Goal: Information Seeking & Learning: Find specific page/section

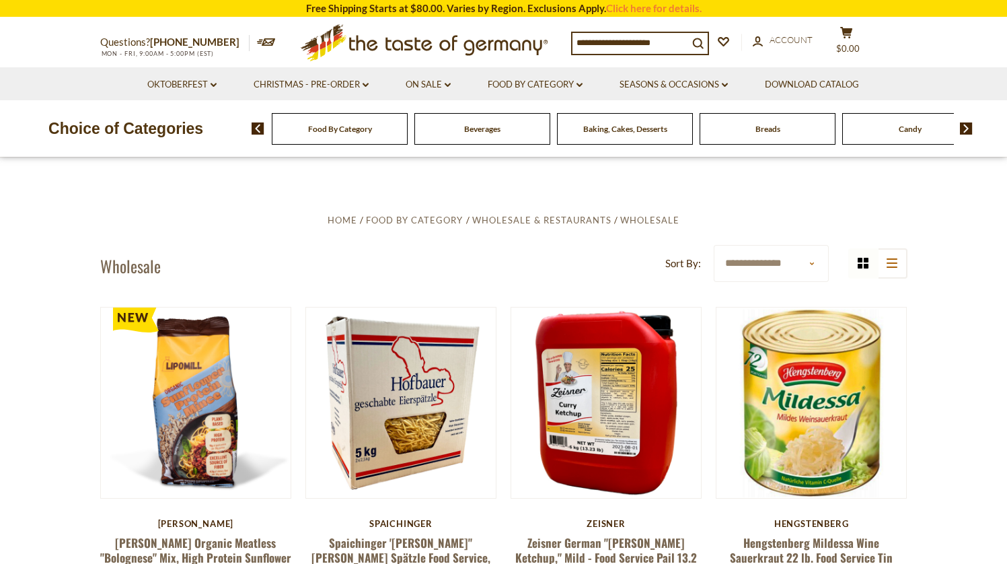
click at [635, 42] on input at bounding box center [630, 42] width 116 height 19
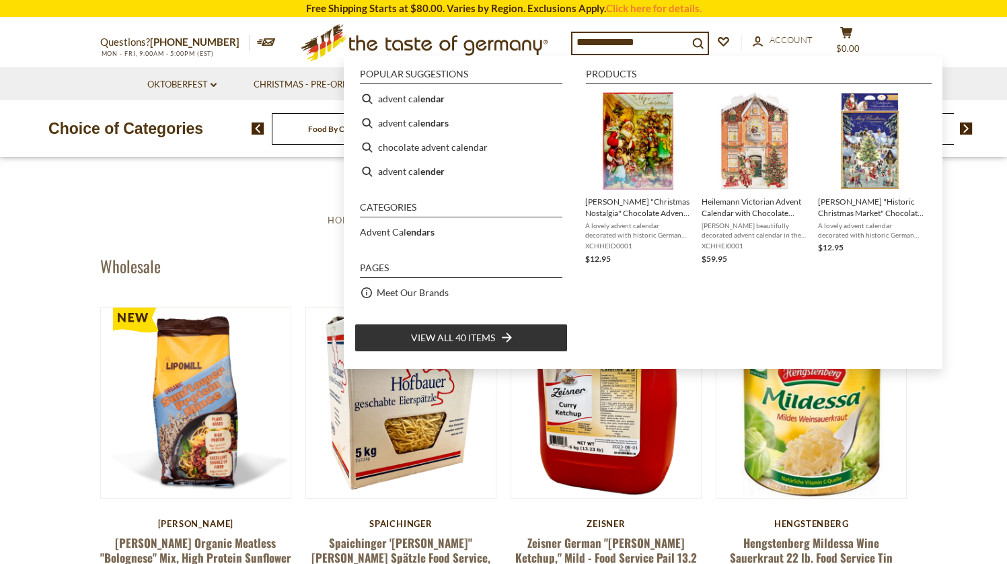
type input "**********"
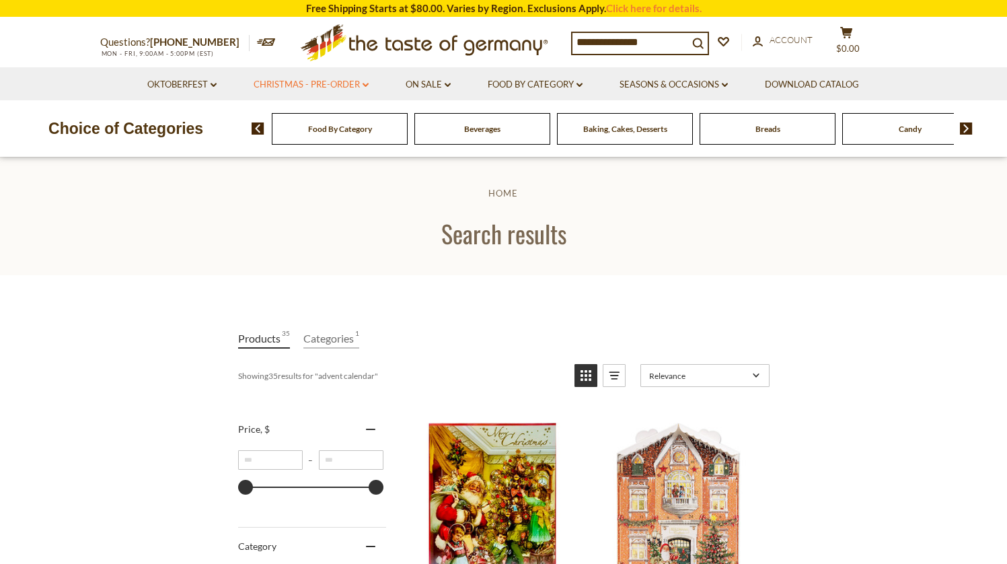
click at [328, 83] on link "Christmas - PRE-ORDER dropdown_arrow" at bounding box center [311, 84] width 115 height 15
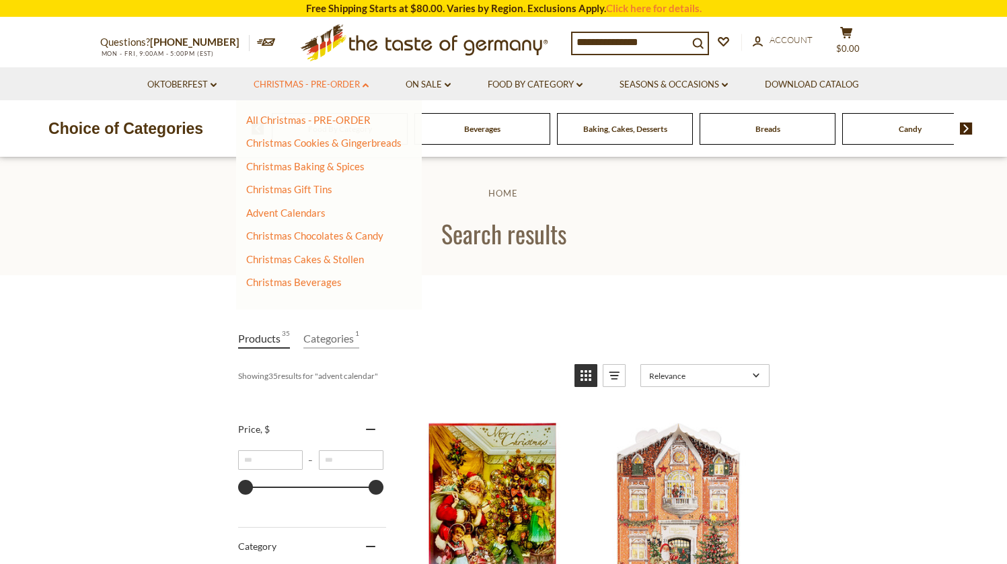
click at [328, 83] on link "Christmas - PRE-ORDER dropdown_arrow" at bounding box center [311, 84] width 115 height 15
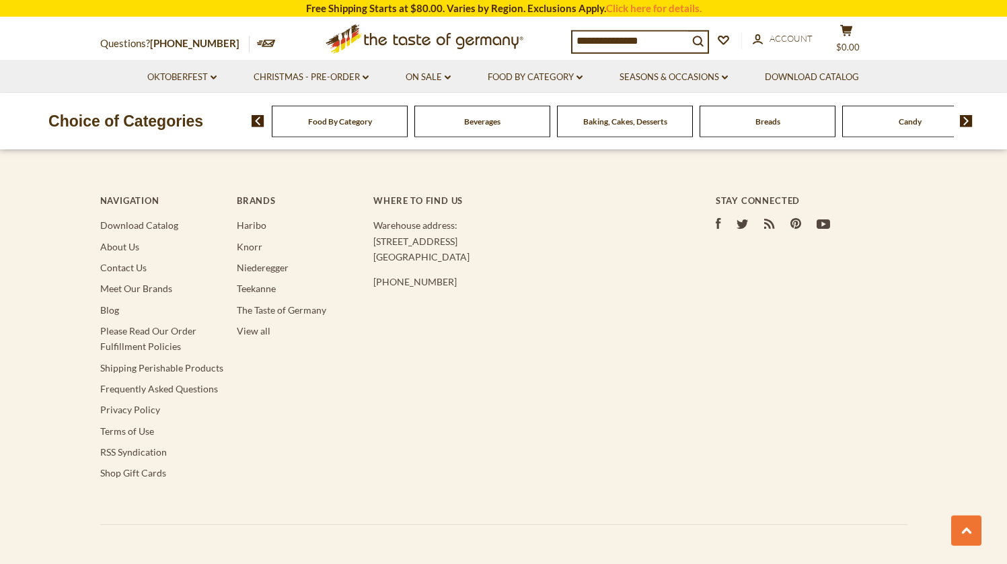
scroll to position [2914, 0]
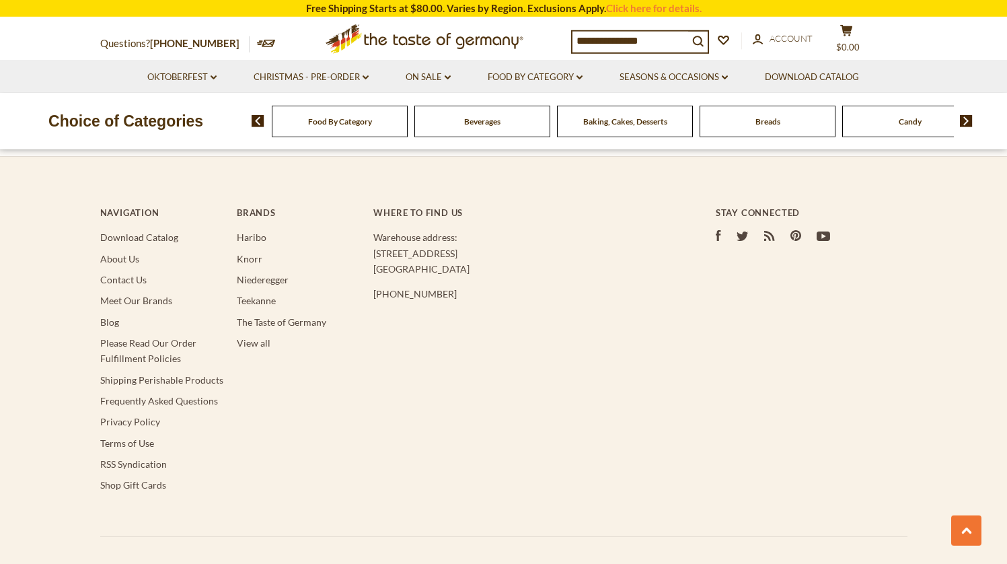
click at [611, 310] on div "Where to find us Warehouse address: 615 Lofstrand Lane Rockville, MD 20850 800-…" at bounding box center [537, 245] width 328 height 131
click at [126, 279] on link "Contact Us" at bounding box center [123, 279] width 46 height 11
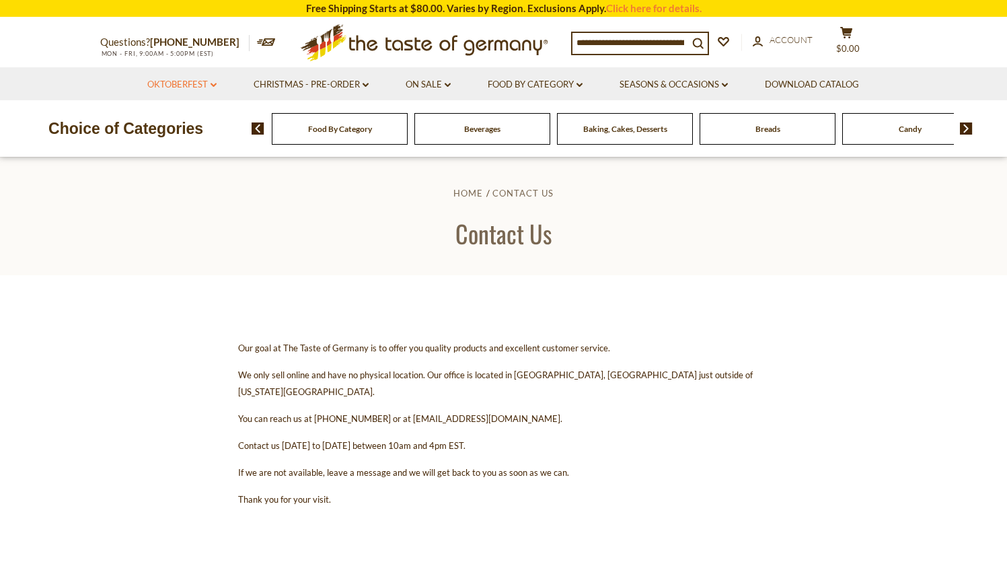
click at [213, 88] on link "Oktoberfest dropdown_arrow" at bounding box center [181, 84] width 69 height 15
click at [322, 81] on link "Christmas - PRE-ORDER dropdown_arrow" at bounding box center [311, 84] width 115 height 15
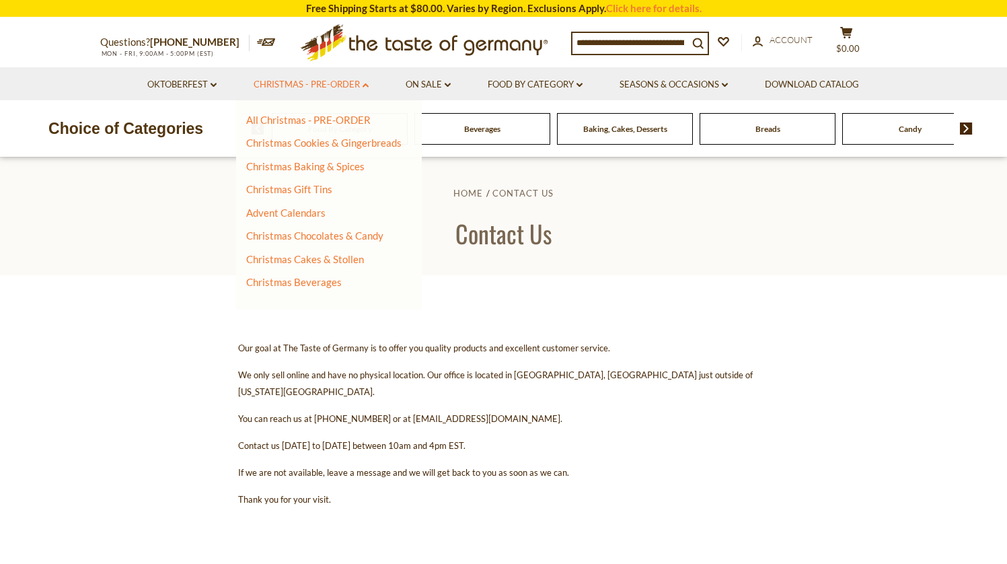
click at [322, 81] on link "Christmas - PRE-ORDER dropdown_arrow" at bounding box center [311, 84] width 115 height 15
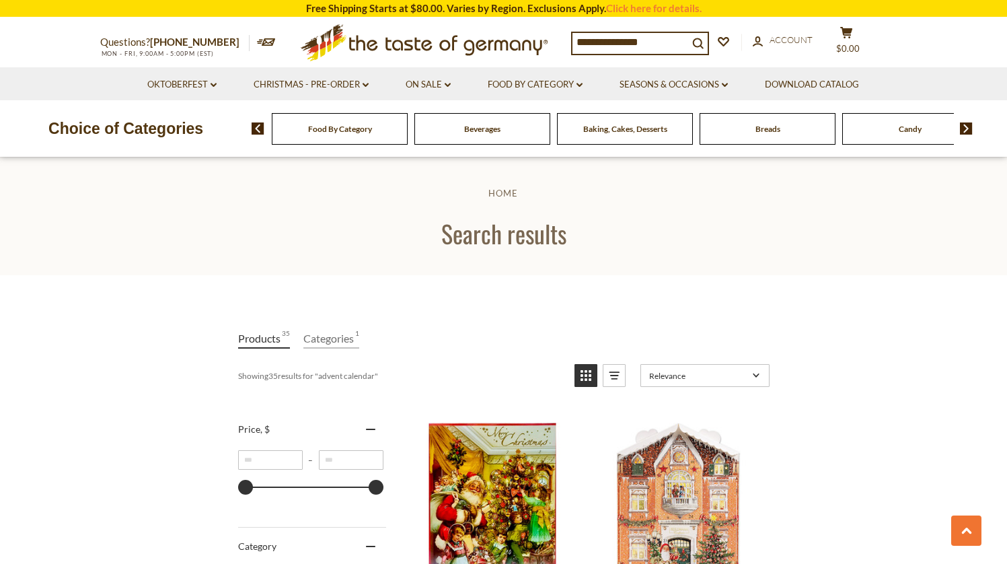
scroll to position [2914, 0]
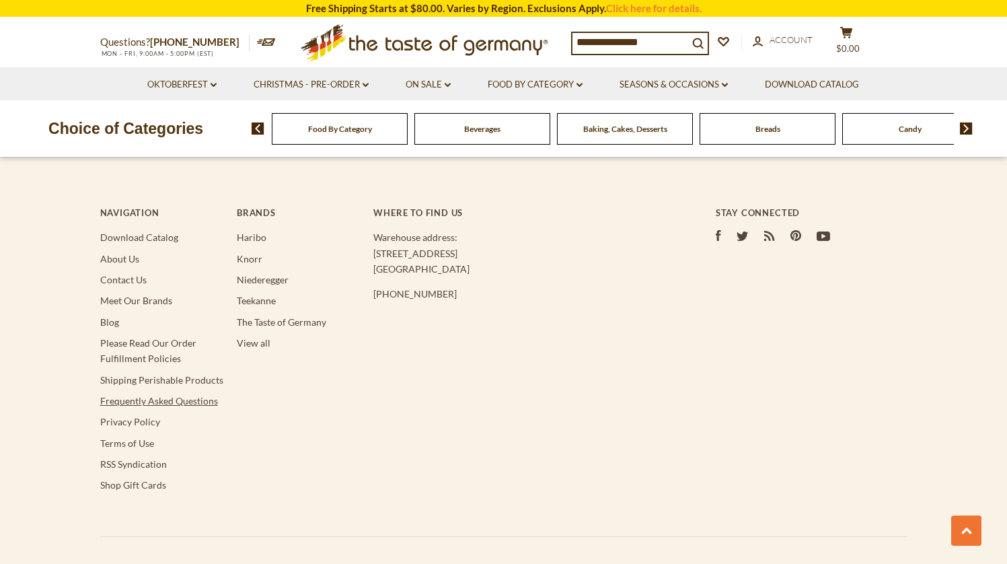
click at [179, 399] on link "Frequently Asked Questions" at bounding box center [159, 400] width 118 height 11
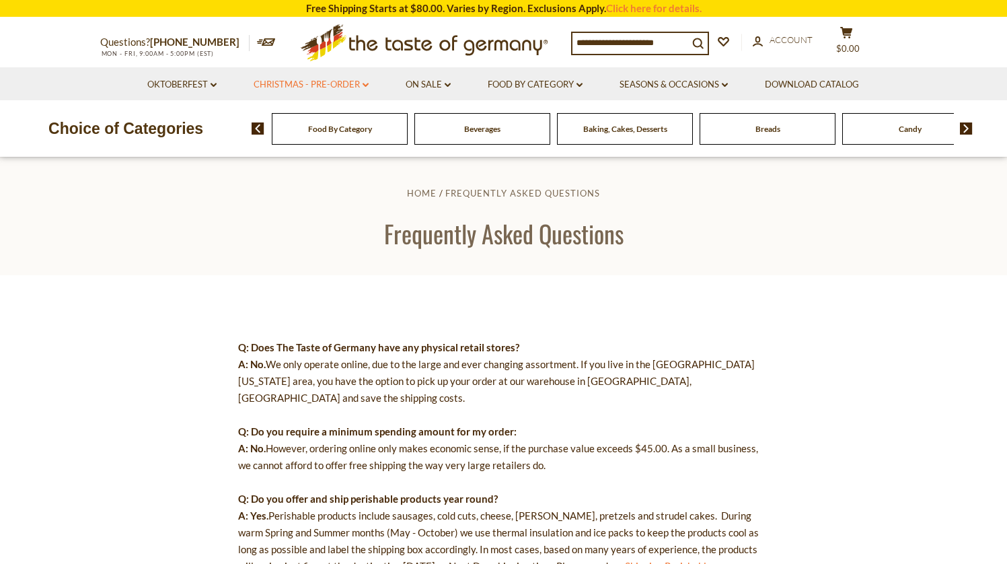
click at [292, 91] on link "Christmas - PRE-ORDER dropdown_arrow" at bounding box center [311, 84] width 115 height 15
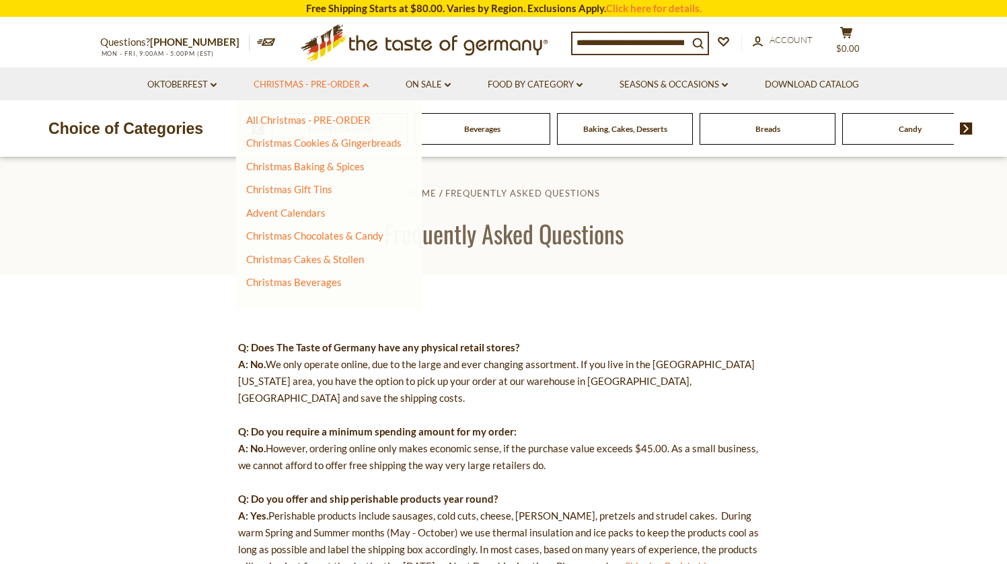
click at [292, 91] on link "Christmas - PRE-ORDER dropdown_arrow" at bounding box center [311, 84] width 115 height 15
